Goal: Information Seeking & Learning: Learn about a topic

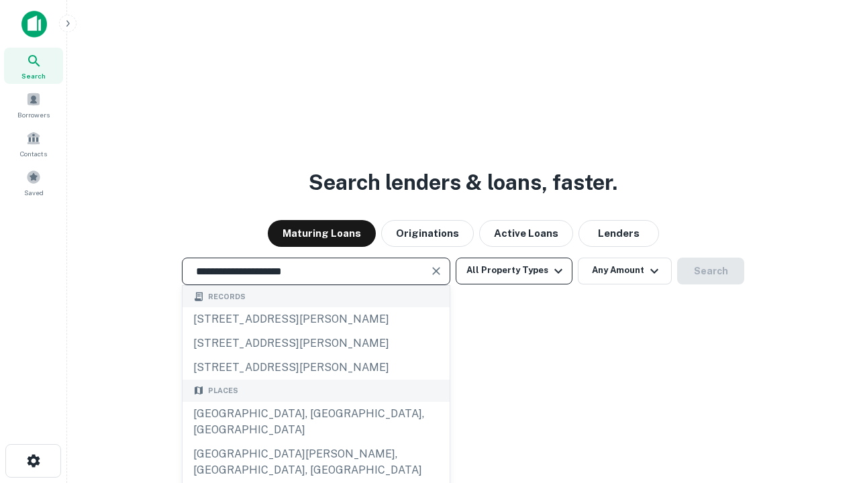
click at [315, 442] on div "[GEOGRAPHIC_DATA], [GEOGRAPHIC_DATA], [GEOGRAPHIC_DATA]" at bounding box center [316, 422] width 267 height 40
click at [514, 271] on button "All Property Types" at bounding box center [514, 271] width 117 height 27
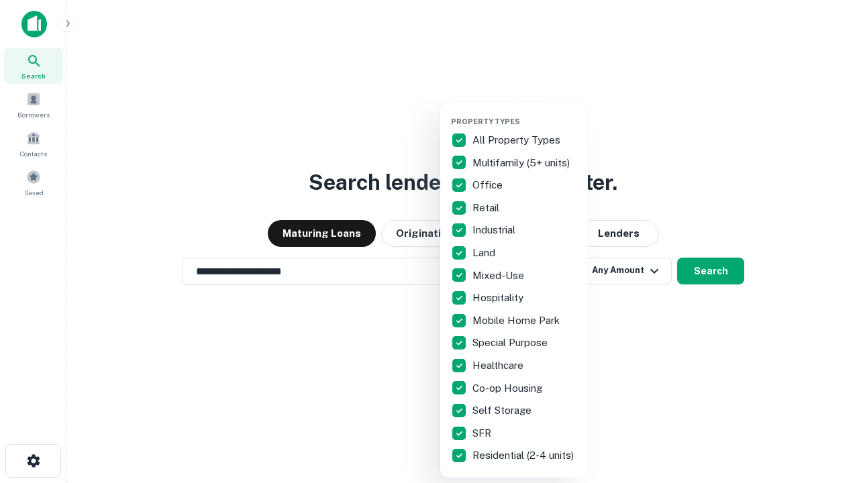
type input "**********"
click at [525, 113] on button "button" at bounding box center [525, 113] width 148 height 1
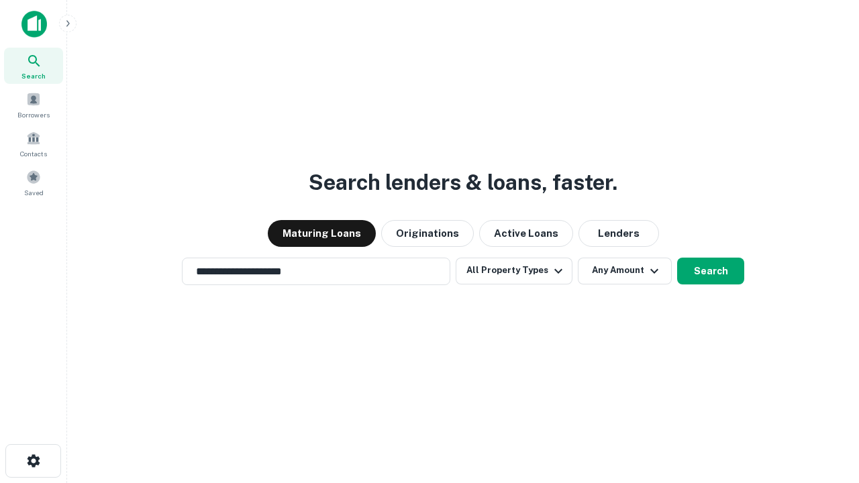
scroll to position [8, 162]
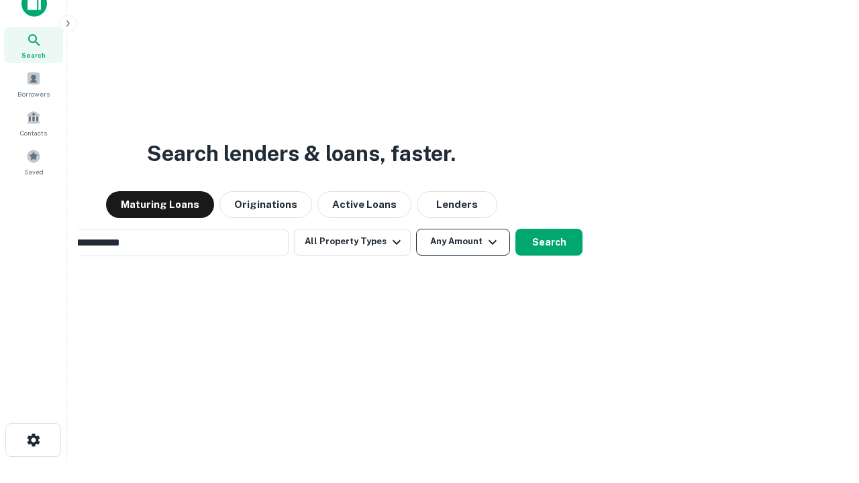
click at [416, 229] on button "Any Amount" at bounding box center [463, 242] width 94 height 27
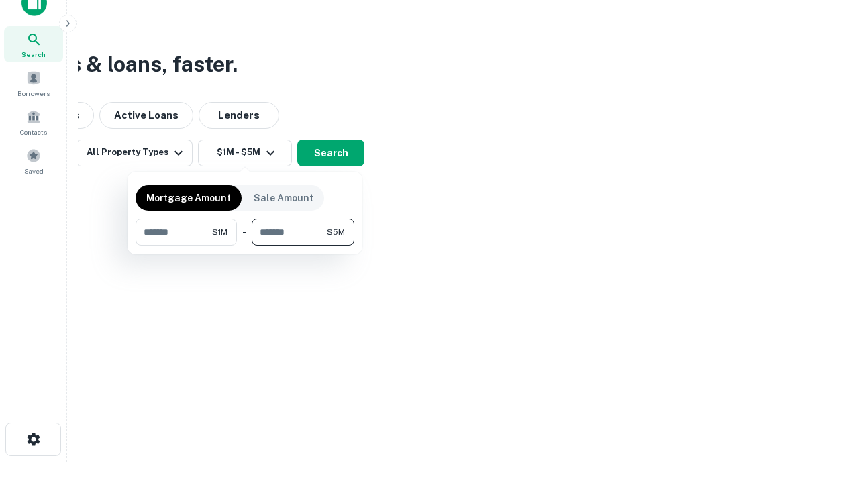
type input "*******"
click at [245, 246] on button "button" at bounding box center [245, 246] width 219 height 1
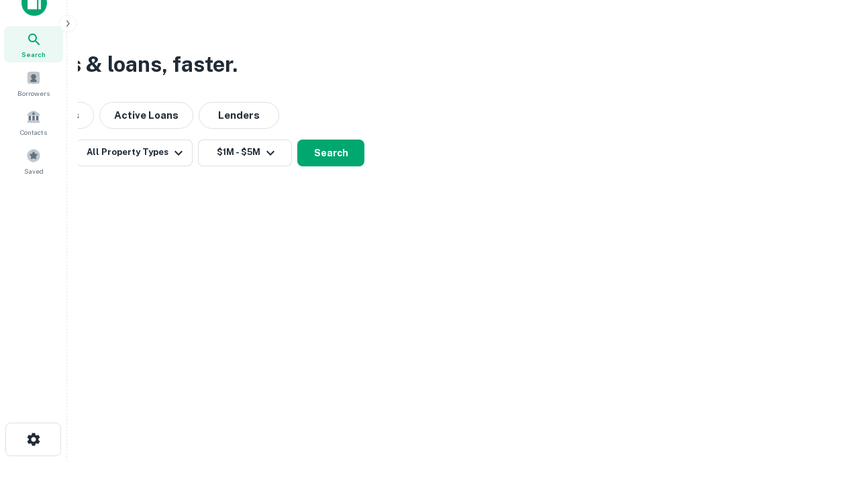
scroll to position [21, 0]
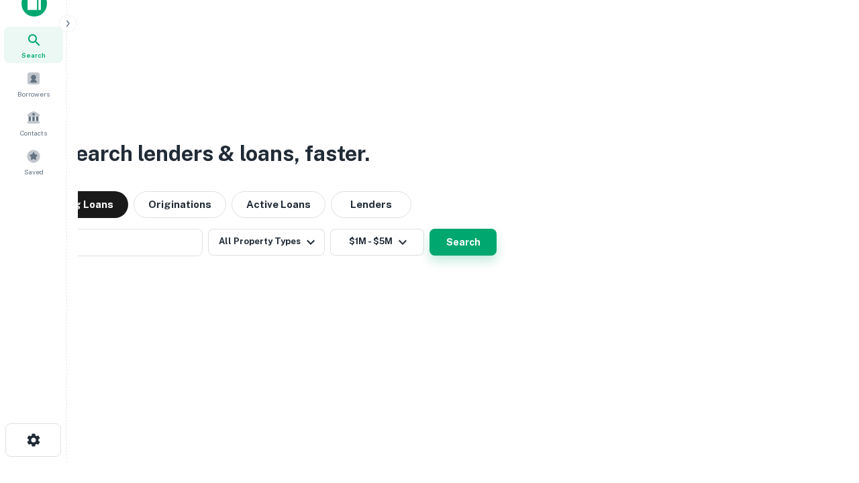
click at [430, 229] on button "Search" at bounding box center [463, 242] width 67 height 27
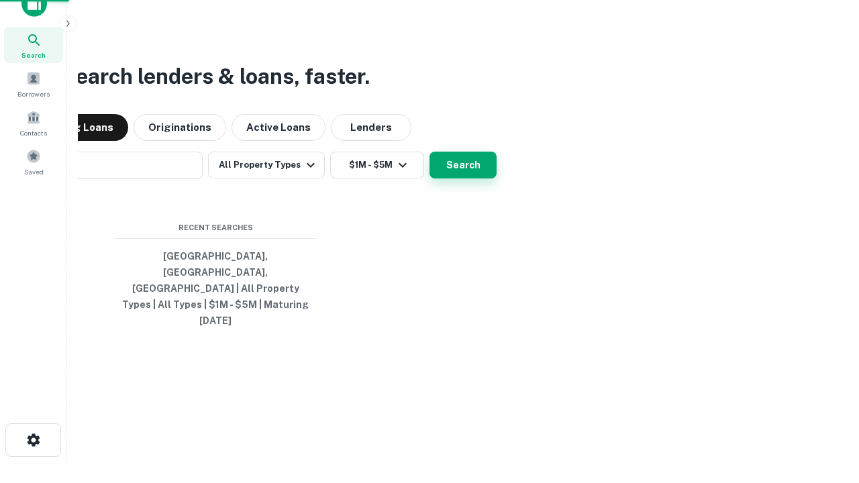
scroll to position [21, 0]
